Goal: Task Accomplishment & Management: Manage account settings

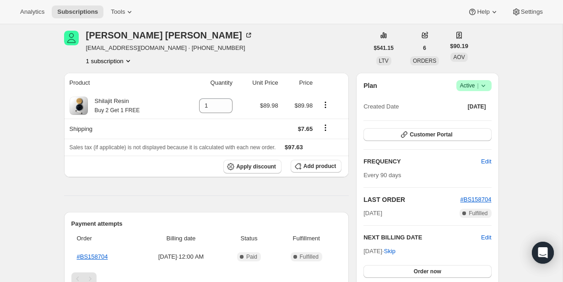
scroll to position [36, 0]
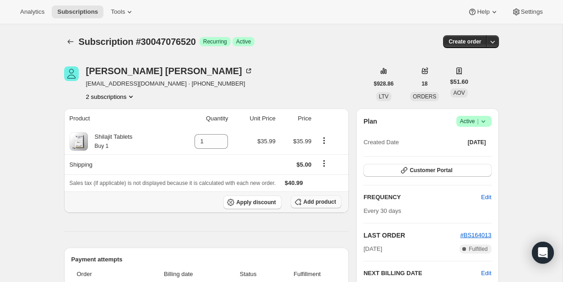
click at [309, 197] on button "Add product" at bounding box center [316, 201] width 51 height 13
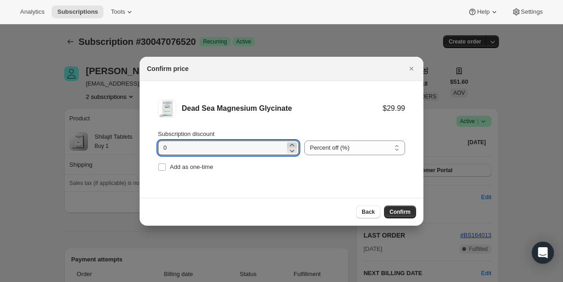
click at [288, 144] on icon ":rcu:" at bounding box center [292, 145] width 9 height 9
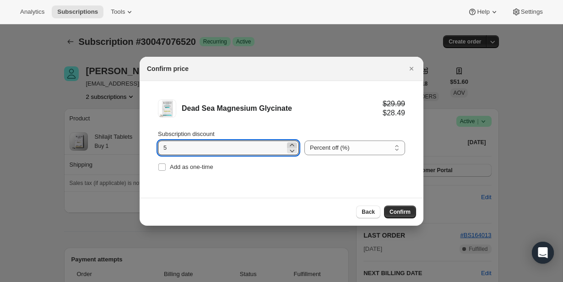
click at [288, 144] on icon ":rcu:" at bounding box center [292, 145] width 9 height 9
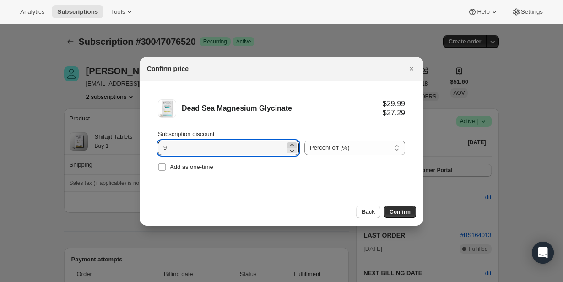
type input "10"
click at [408, 214] on span "Confirm" at bounding box center [400, 211] width 21 height 7
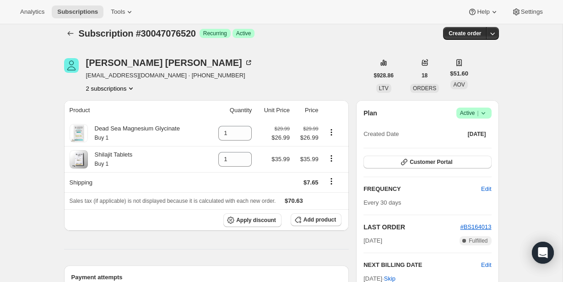
scroll to position [13, 0]
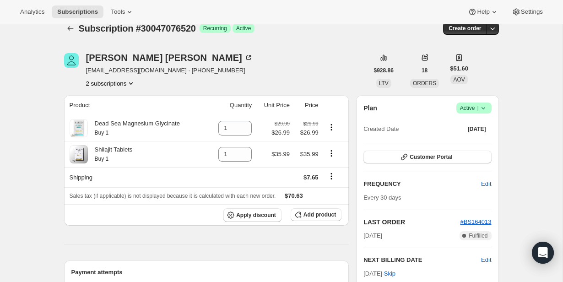
click at [274, 34] on div "Subscription #30047076520 Success Recurring Success Active" at bounding box center [211, 28] width 265 height 13
click at [487, 109] on icon at bounding box center [483, 107] width 9 height 9
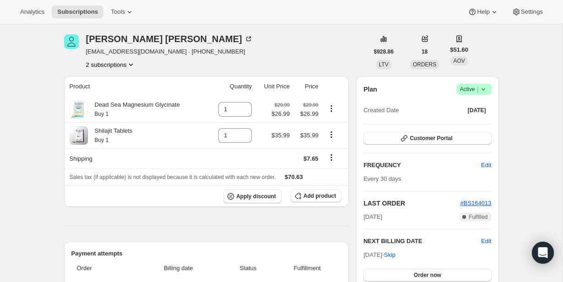
scroll to position [35, 0]
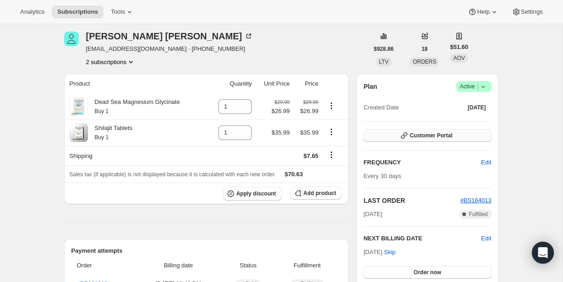
click at [471, 136] on button "Customer Portal" at bounding box center [428, 135] width 128 height 13
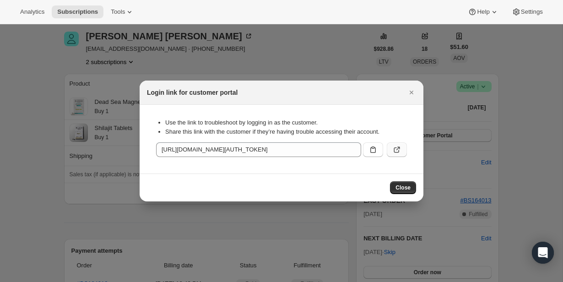
click at [396, 151] on icon ":req:" at bounding box center [396, 149] width 9 height 9
click at [209, 31] on div at bounding box center [281, 141] width 563 height 282
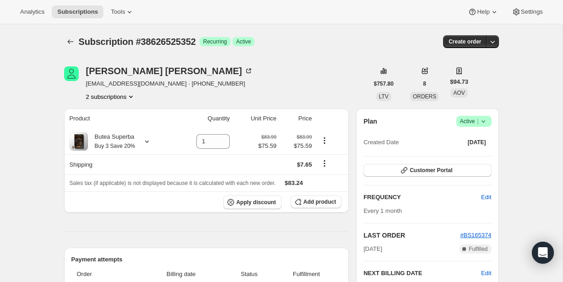
click at [118, 99] on button "2 subscriptions" at bounding box center [111, 96] width 50 height 9
click at [114, 116] on span "30630314152" at bounding box center [95, 113] width 37 height 7
